Goal: Transaction & Acquisition: Obtain resource

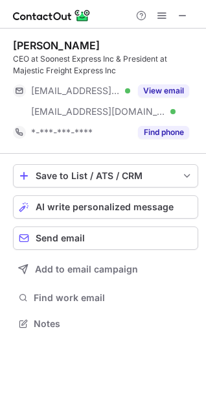
scroll to position [315, 206]
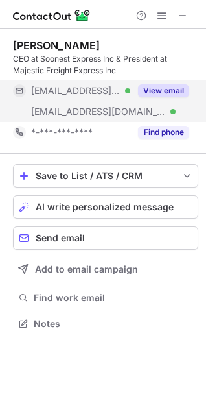
click at [177, 85] on button "View email" at bounding box center [163, 90] width 51 height 13
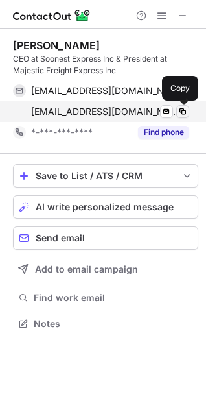
click at [182, 110] on span at bounding box center [183, 111] width 10 height 10
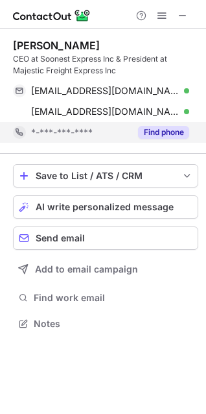
click at [171, 130] on button "Find phone" at bounding box center [163, 132] width 51 height 13
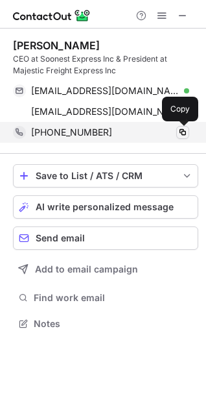
click at [180, 131] on span at bounding box center [183, 132] width 10 height 10
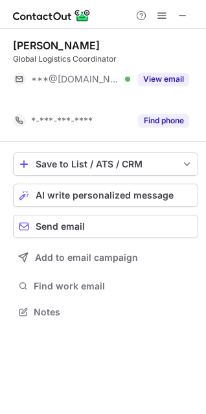
scroll to position [282, 206]
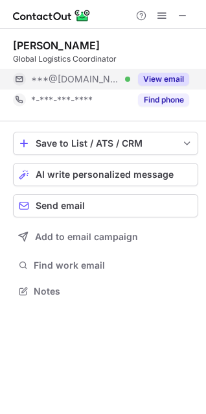
click at [168, 79] on button "View email" at bounding box center [163, 79] width 51 height 13
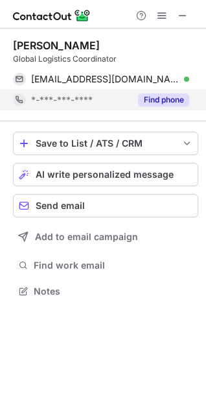
click at [160, 104] on button "Find phone" at bounding box center [163, 99] width 51 height 13
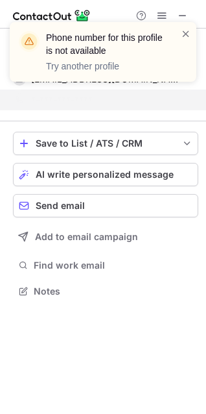
scroll to position [262, 206]
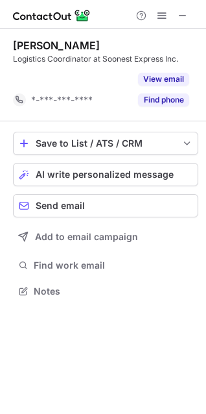
scroll to position [262, 206]
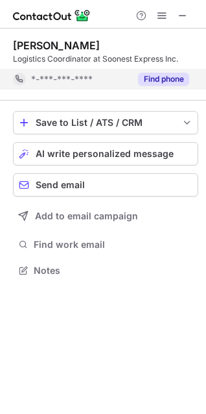
click at [163, 77] on button "Find phone" at bounding box center [163, 79] width 51 height 13
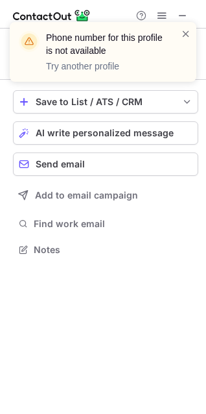
scroll to position [241, 206]
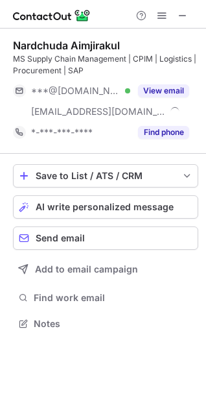
scroll to position [315, 206]
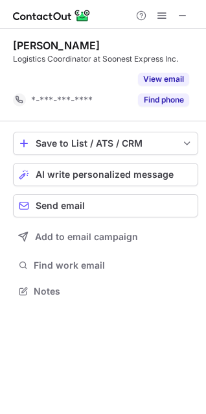
scroll to position [262, 206]
